Goal: Find specific page/section: Find specific page/section

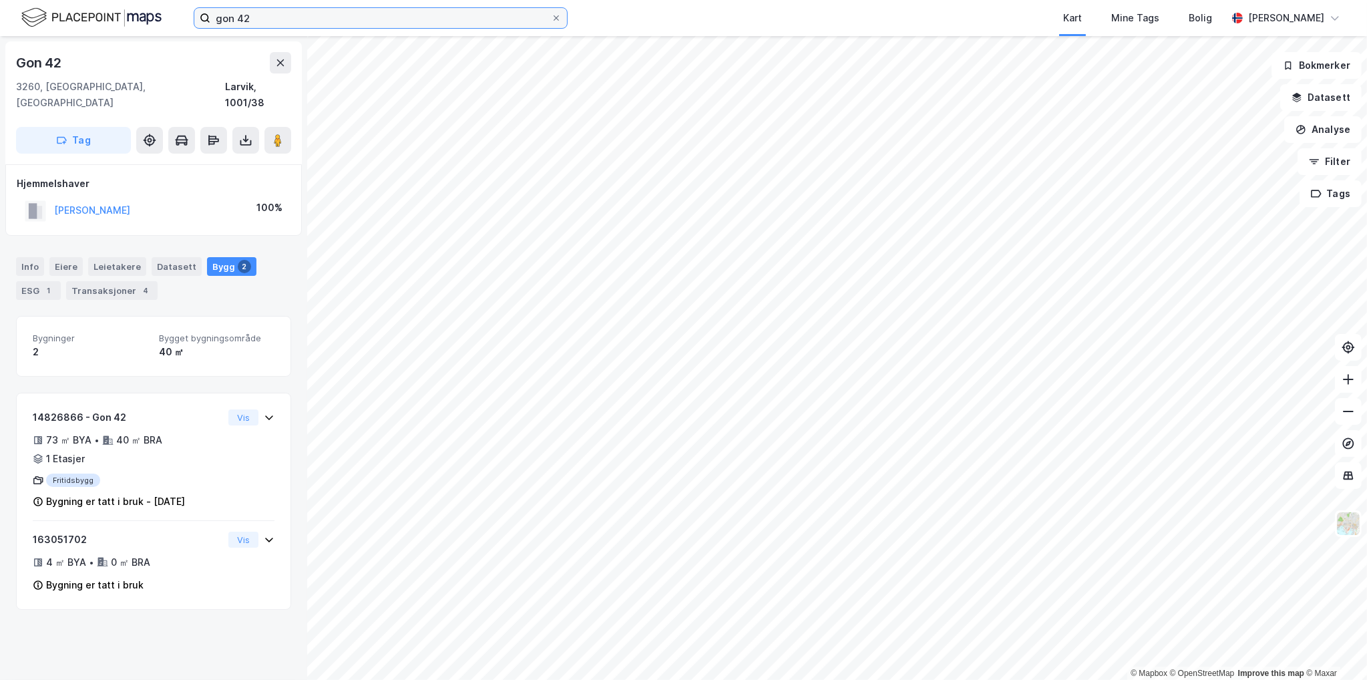
click at [361, 21] on input "gon 42" at bounding box center [380, 18] width 340 height 20
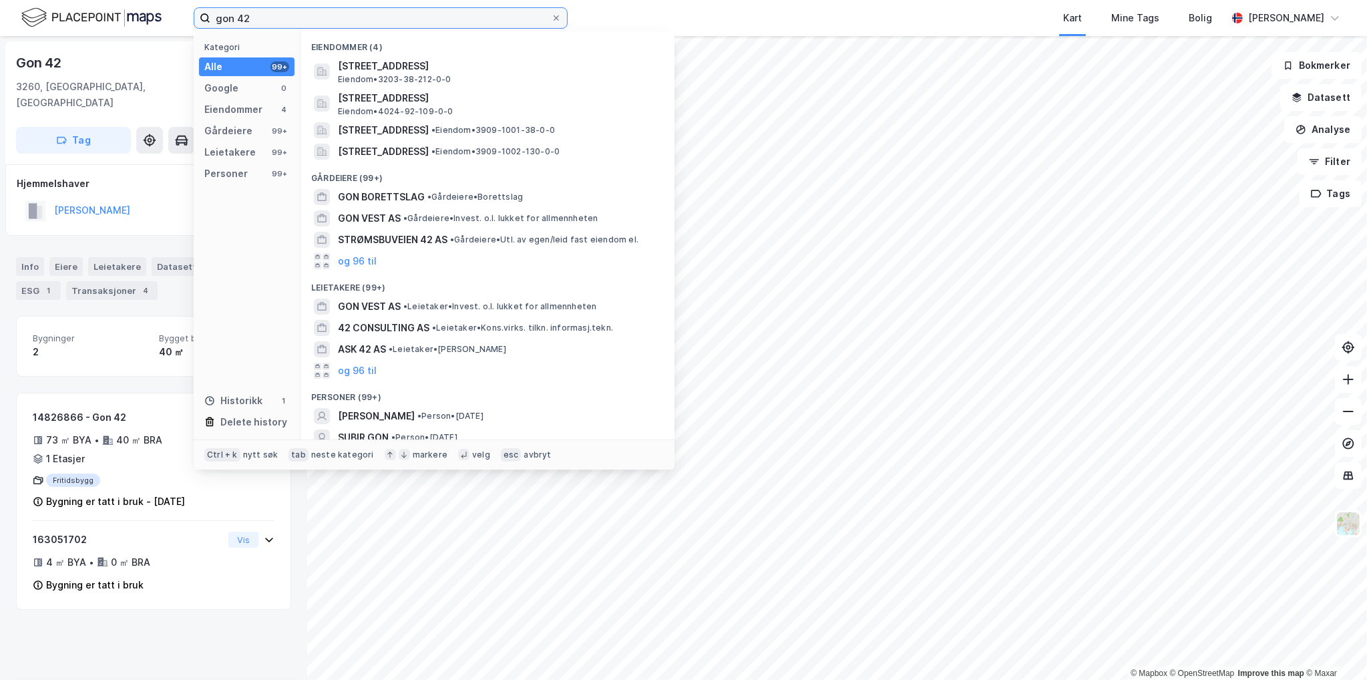
click at [360, 20] on input "gon 42" at bounding box center [380, 18] width 340 height 20
click at [359, 19] on input "gon 42" at bounding box center [380, 18] width 340 height 20
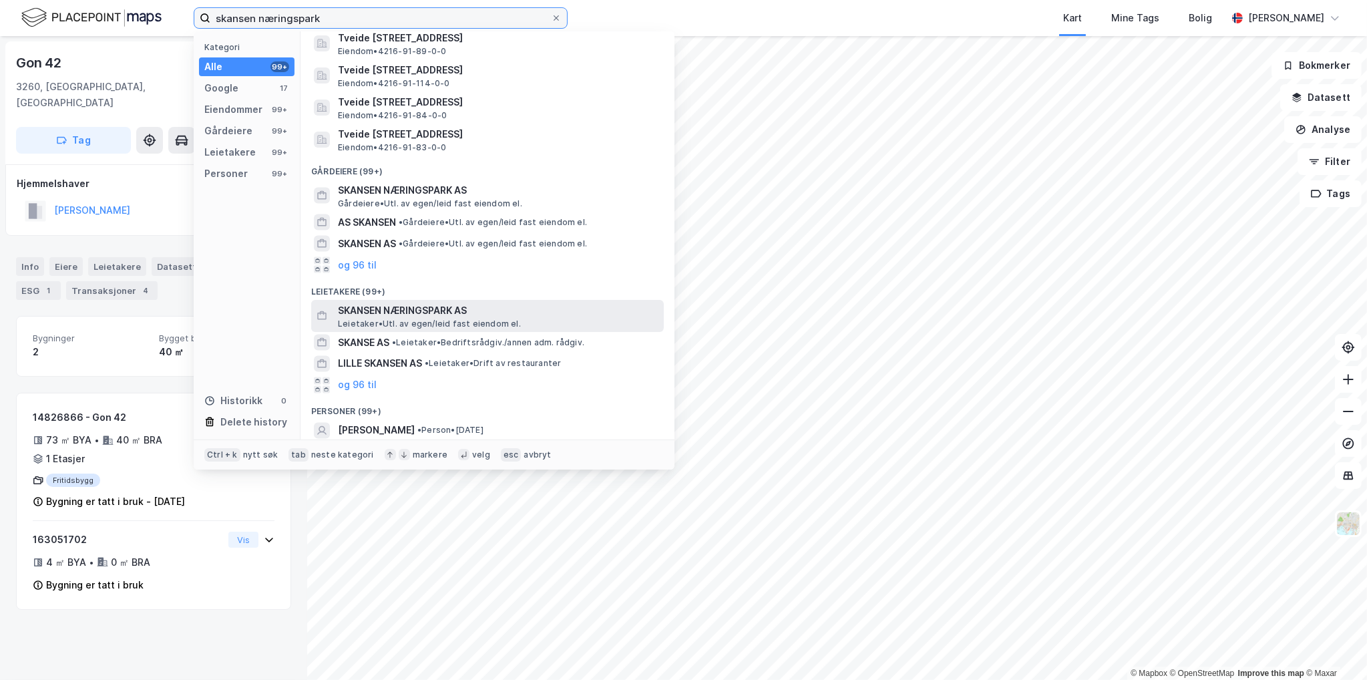
scroll to position [3156, 0]
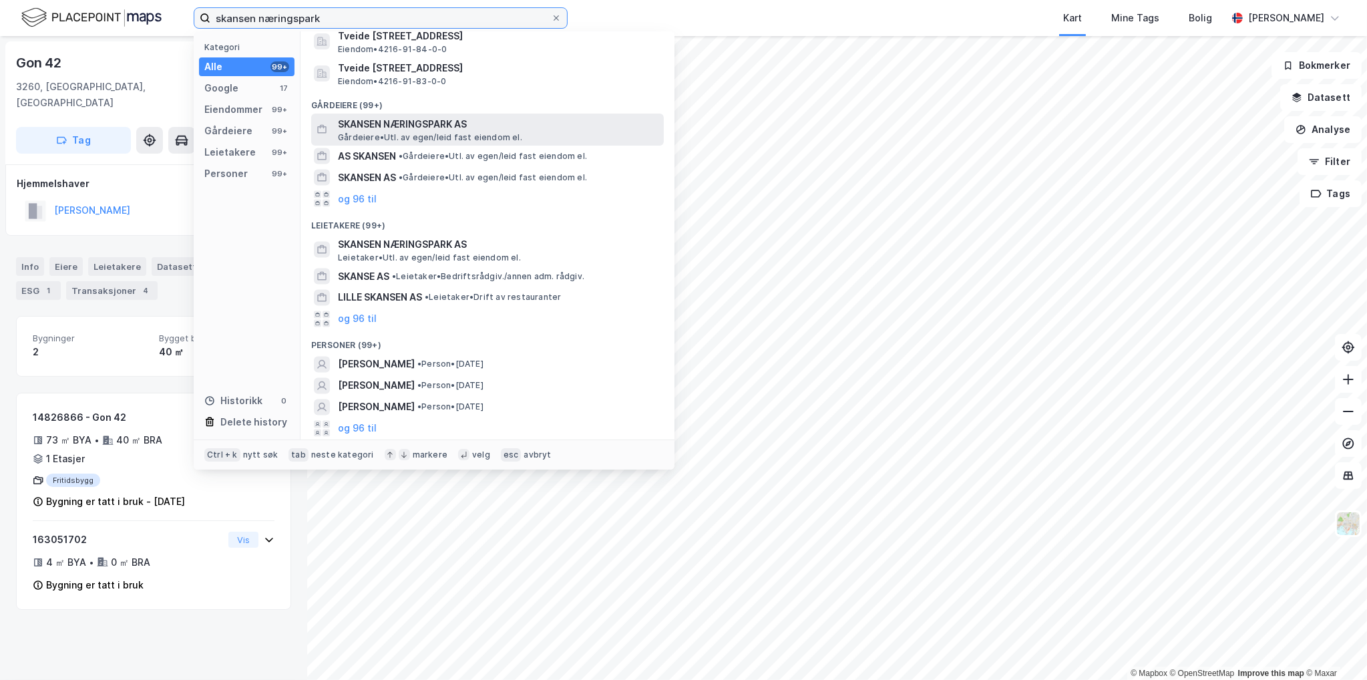
type input "skansen næringspark"
click at [444, 118] on span "SKANSEN NÆRINGSPARK AS" at bounding box center [498, 124] width 320 height 16
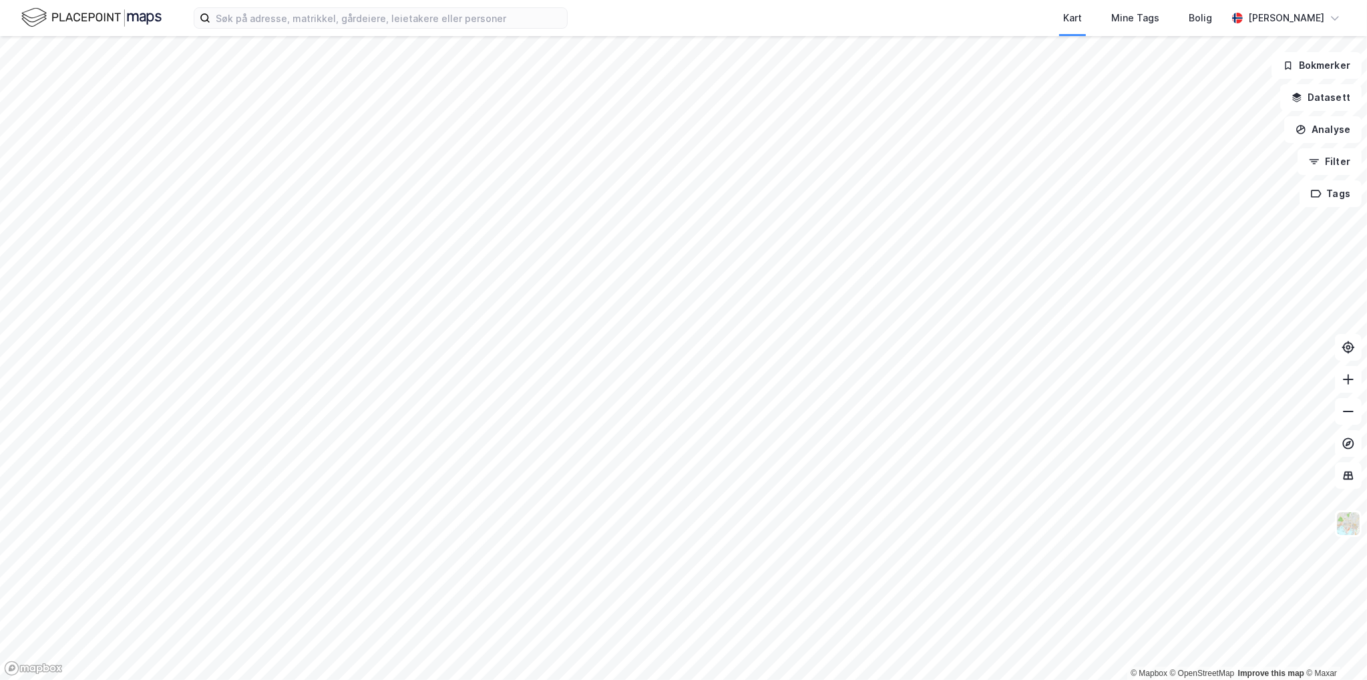
click at [422, 31] on div "Kart Mine Tags Bolig Fredrik Rost" at bounding box center [683, 18] width 1367 height 36
click at [419, 23] on input at bounding box center [388, 18] width 356 height 20
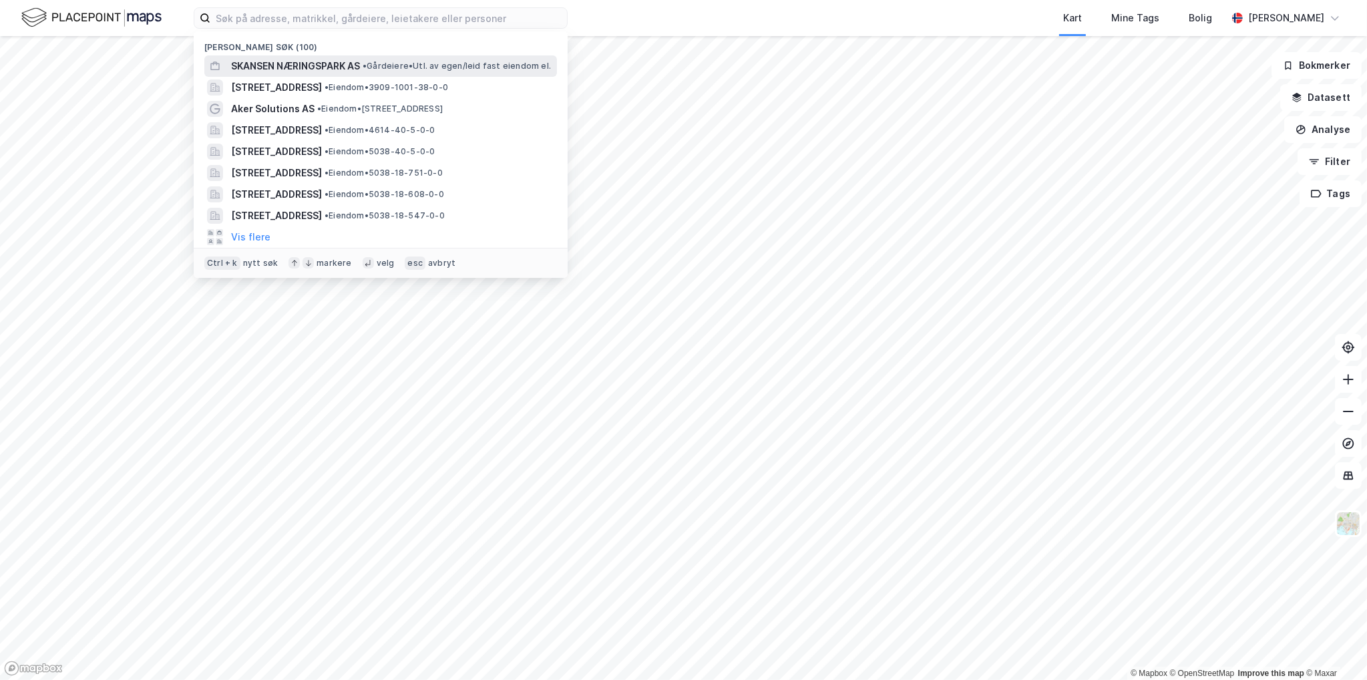
click at [385, 56] on div "SKANSEN NÆRINGSPARK AS • Gårdeiere • Utl. av egen/leid fast eiendom el." at bounding box center [380, 65] width 352 height 21
